Goal: Find specific page/section: Find specific page/section

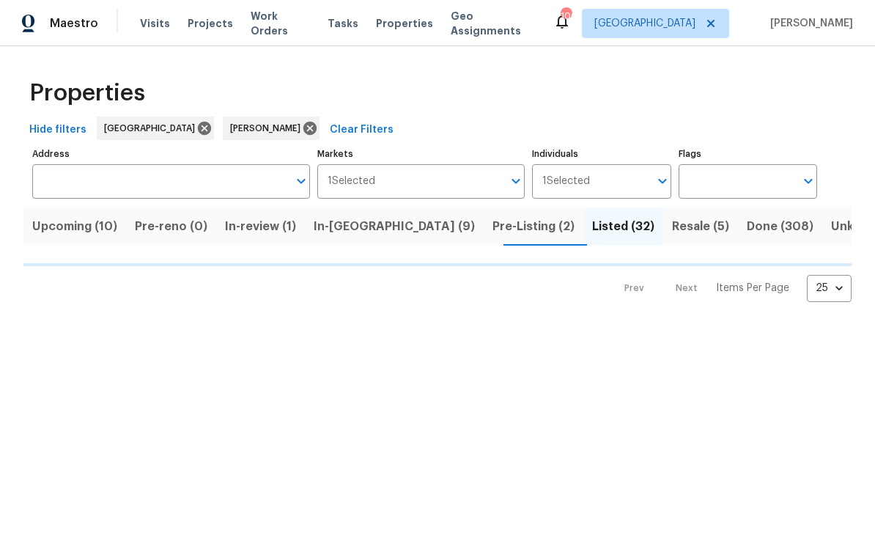
click at [361, 230] on span "In-[GEOGRAPHIC_DATA] (9)" at bounding box center [394, 226] width 161 height 21
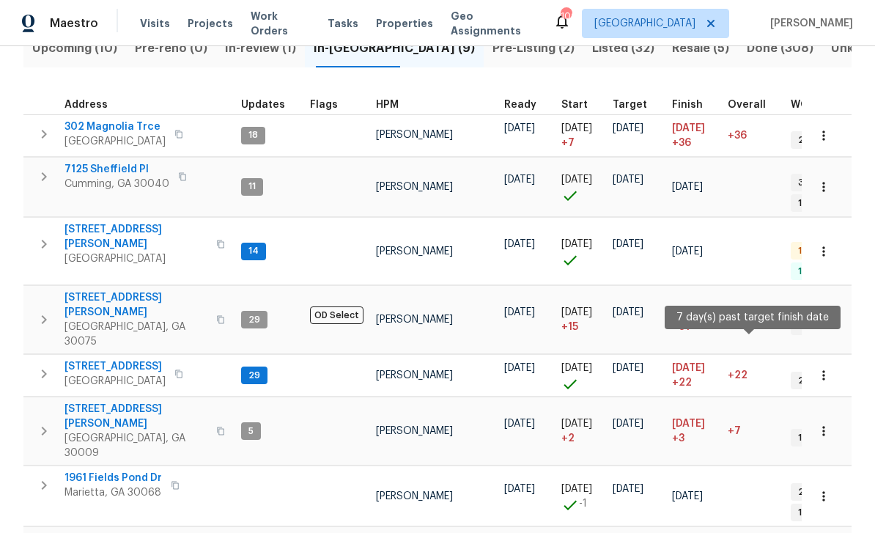
scroll to position [177, 0]
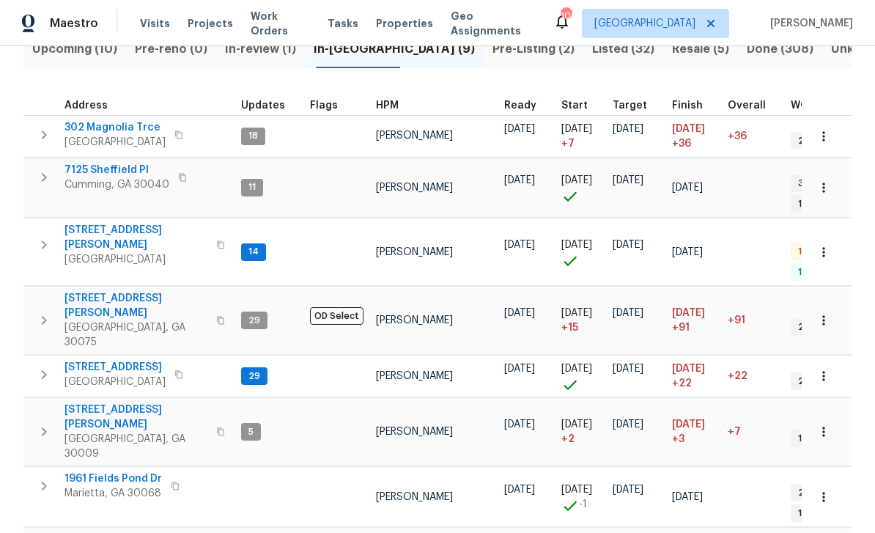
click at [103, 402] on span "[STREET_ADDRESS][PERSON_NAME]" at bounding box center [135, 416] width 143 height 29
